Goal: Task Accomplishment & Management: Complete application form

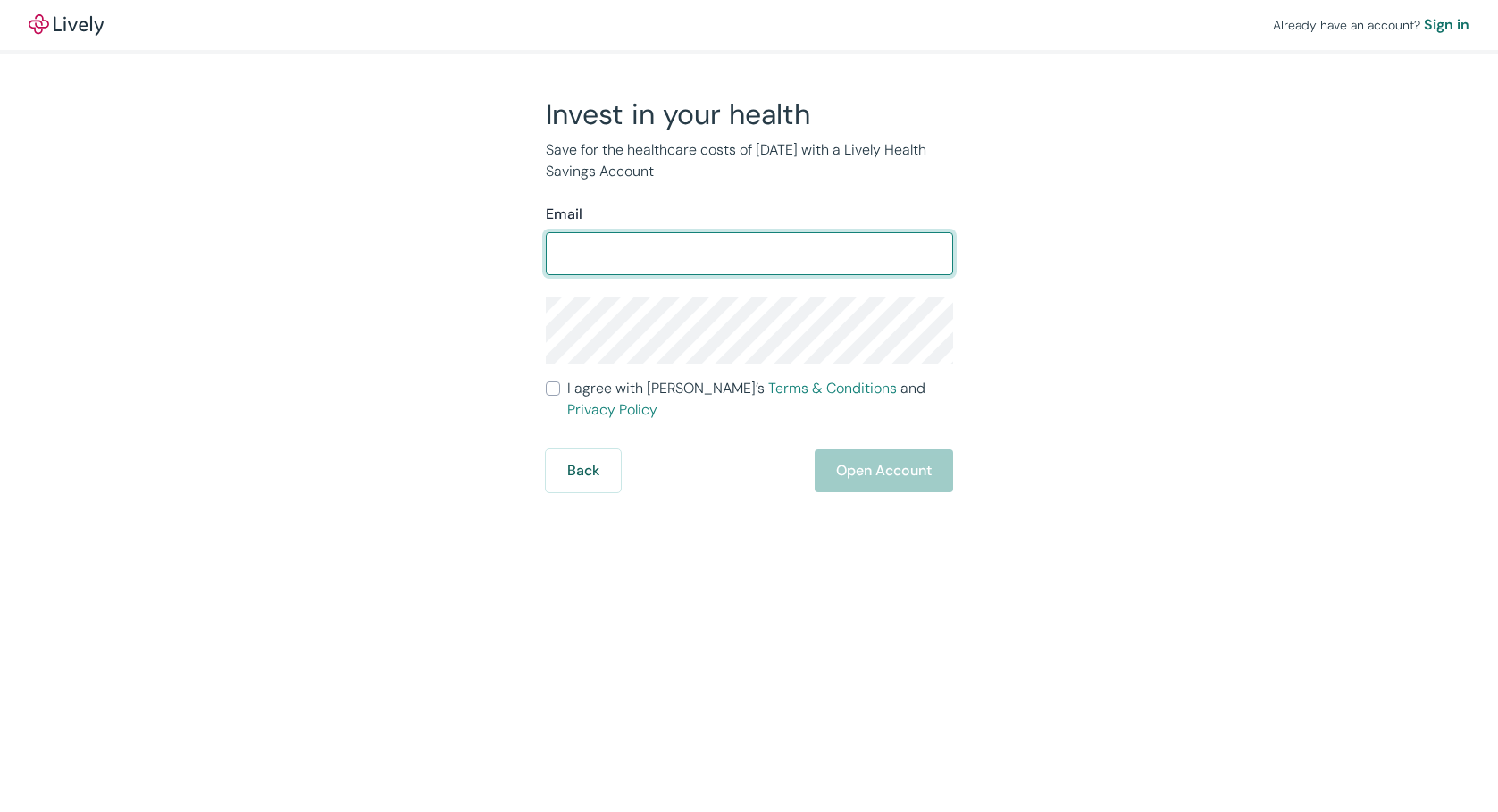
click at [660, 260] on input "Email" at bounding box center [749, 254] width 407 height 36
type input "[PERSON_NAME][EMAIL_ADDRESS][DOMAIN_NAME]"
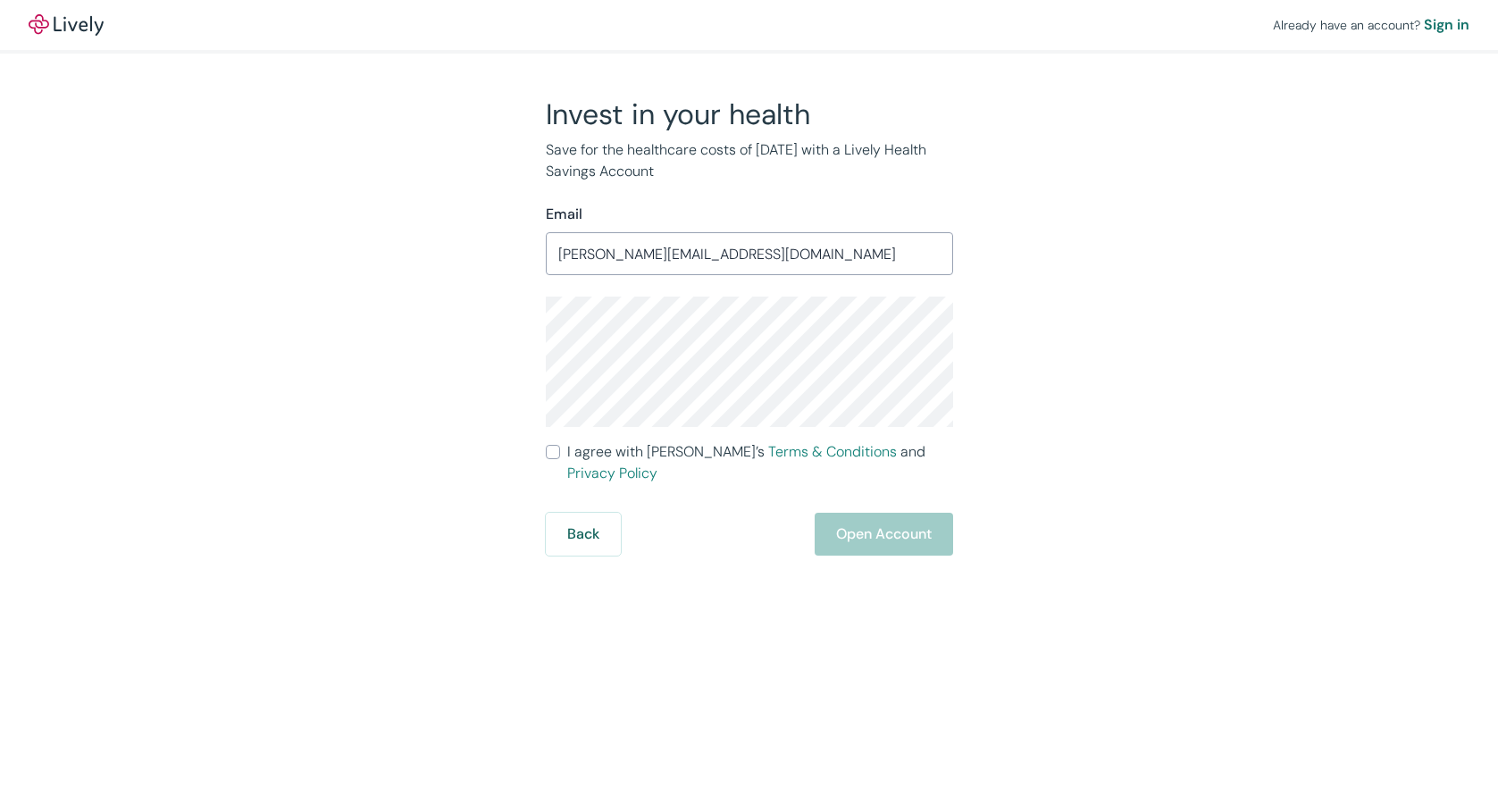
click at [493, 340] on div "Invest in your health Save for the healthcare costs of [DATE] with a Lively Hea…" at bounding box center [738, 326] width 857 height 459
click at [544, 456] on div "Invest in your health Save for the healthcare costs of [DATE] with a Lively Hea…" at bounding box center [739, 326] width 429 height 459
click at [548, 453] on input "I agree with Lively’s Terms & Conditions and Privacy Policy" at bounding box center [553, 452] width 14 height 14
checkbox input "true"
click at [921, 514] on button "Open Account" at bounding box center [884, 534] width 138 height 43
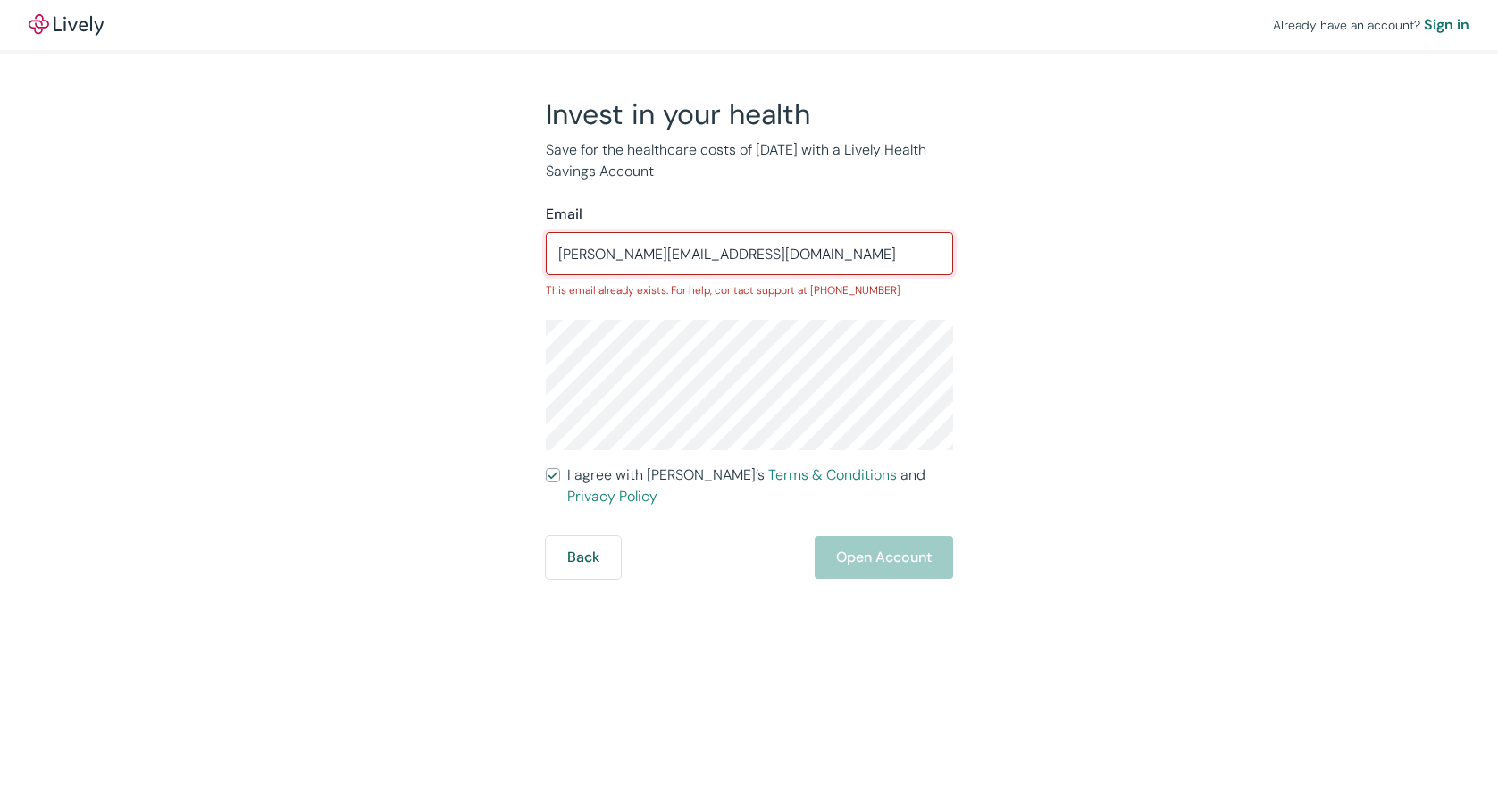
click at [644, 257] on input "[PERSON_NAME][EMAIL_ADDRESS][DOMAIN_NAME]" at bounding box center [749, 254] width 407 height 36
click at [763, 253] on input "[PERSON_NAME][EMAIL_ADDRESS][DOMAIN_NAME]" at bounding box center [749, 254] width 407 height 36
click at [518, 317] on div "Invest in your health Save for the healthcare costs of [DATE] with a Lively Hea…" at bounding box center [738, 336] width 857 height 482
click at [1458, 20] on div "Sign in" at bounding box center [1446, 25] width 46 height 22
